Goal: Task Accomplishment & Management: Use online tool/utility

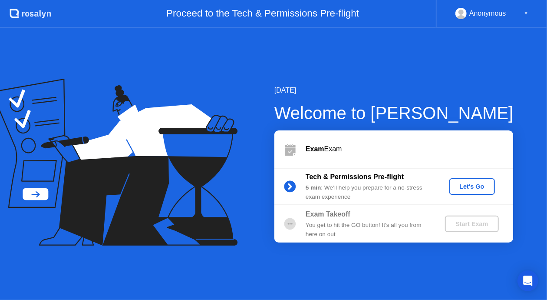
click at [455, 190] on div "Let's Go" at bounding box center [472, 186] width 39 height 7
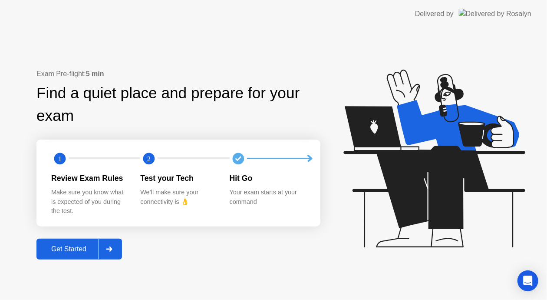
click at [81, 256] on button "Get Started" at bounding box center [79, 248] width 86 height 21
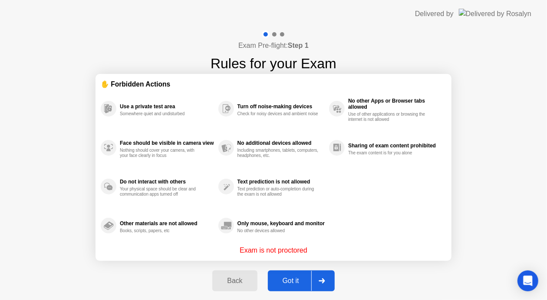
click at [301, 282] on div "Got it" at bounding box center [291, 281] width 41 height 8
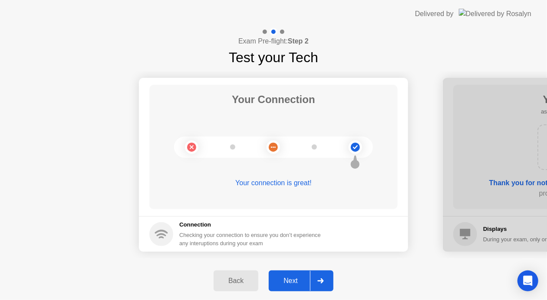
click at [291, 284] on div "Next" at bounding box center [290, 281] width 39 height 8
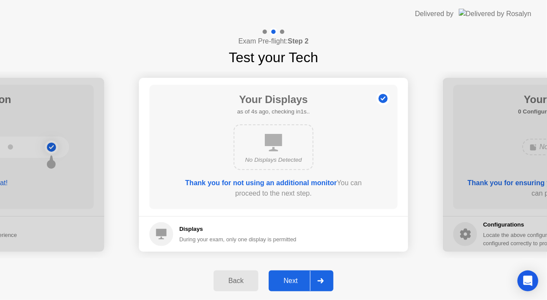
click at [291, 284] on div "Next" at bounding box center [290, 281] width 39 height 8
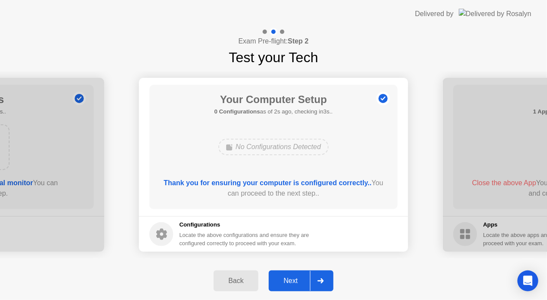
click at [247, 284] on div "Back" at bounding box center [236, 281] width 40 height 8
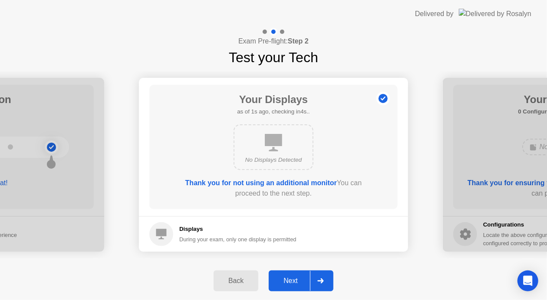
click at [290, 283] on div "Next" at bounding box center [290, 281] width 39 height 8
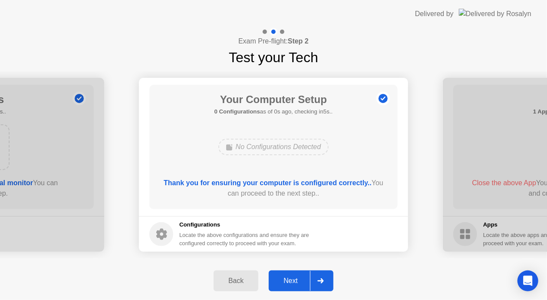
click at [290, 283] on div "Next" at bounding box center [290, 281] width 39 height 8
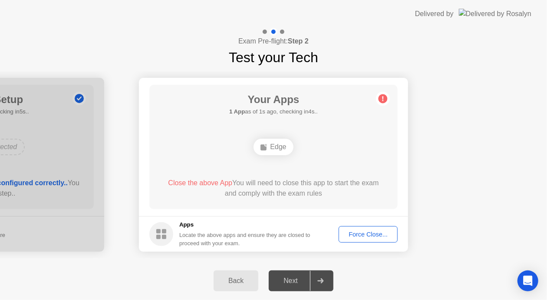
click at [358, 235] on div "Force Close..." at bounding box center [368, 234] width 53 height 7
click at [371, 233] on div "Force Close..." at bounding box center [368, 234] width 53 height 7
click at [268, 148] on div "Edge" at bounding box center [274, 147] width 40 height 16
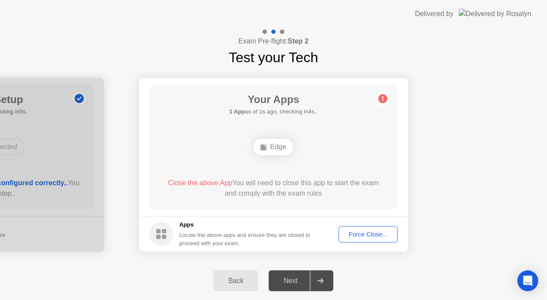
click at [268, 148] on div "Edge" at bounding box center [274, 147] width 40 height 16
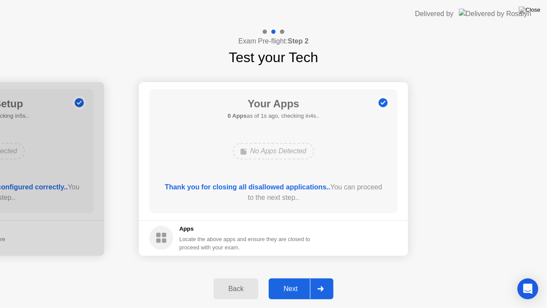
click at [293, 299] on button "Next" at bounding box center [301, 288] width 65 height 21
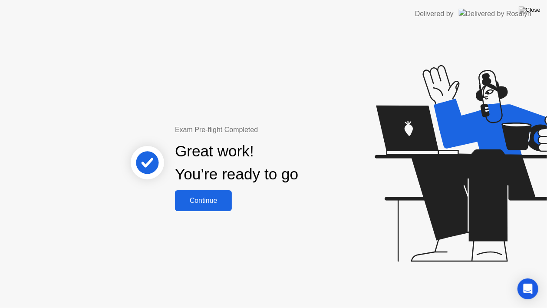
click at [214, 204] on div "Continue" at bounding box center [204, 201] width 52 height 8
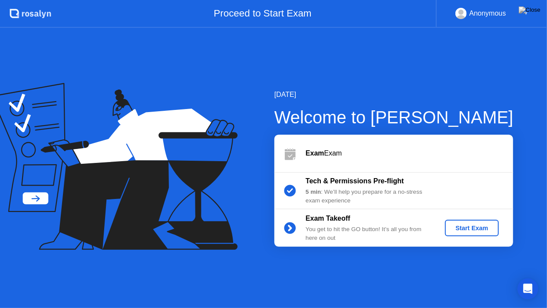
click at [473, 233] on button "Start Exam" at bounding box center [471, 228] width 53 height 16
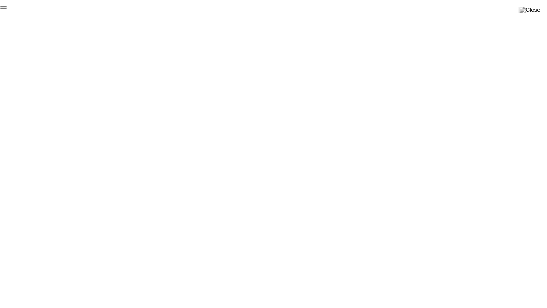
click at [7, 9] on button "End Proctoring Session" at bounding box center [3, 7] width 7 height 3
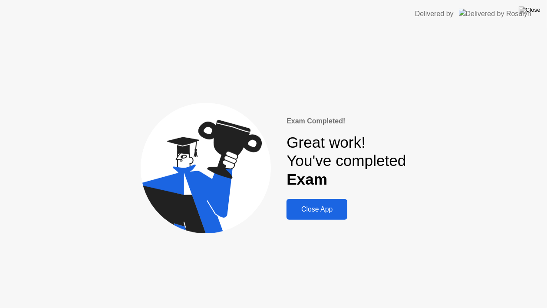
click at [323, 210] on div "Close App" at bounding box center [317, 209] width 56 height 8
